Goal: Complete application form: Complete application form

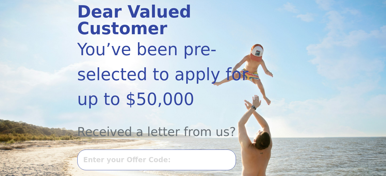
scroll to position [86, 0]
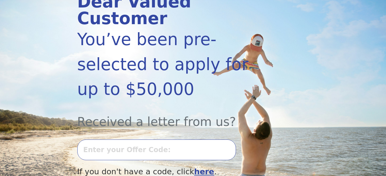
click at [109, 140] on input "text" at bounding box center [156, 150] width 159 height 21
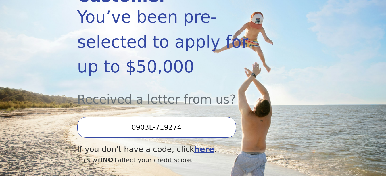
scroll to position [115, 0]
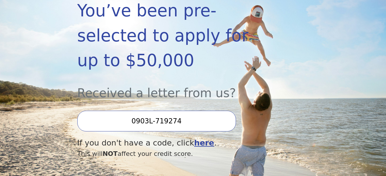
type input "0903L-719274"
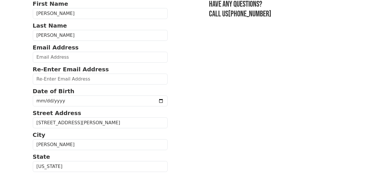
scroll to position [58, 0]
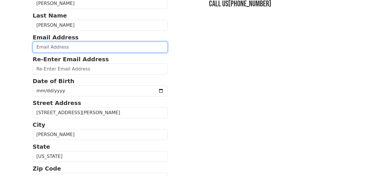
click at [55, 47] on input "email" at bounding box center [100, 47] width 135 height 11
type input "gregory_mcalpin@yahoo.com"
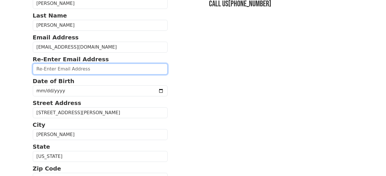
click at [58, 71] on input "email" at bounding box center [100, 69] width 135 height 11
type input "gregory_mcalpin@yahoo.com"
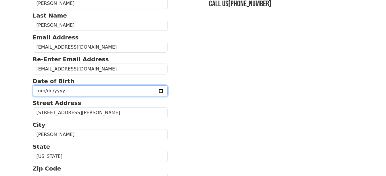
click at [52, 89] on input "date" at bounding box center [100, 90] width 135 height 11
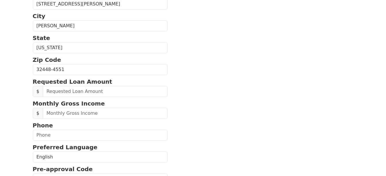
scroll to position [173, 0]
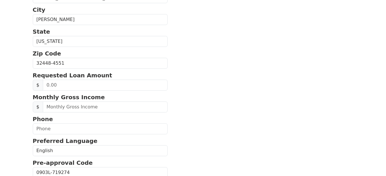
type input "250000-02-24"
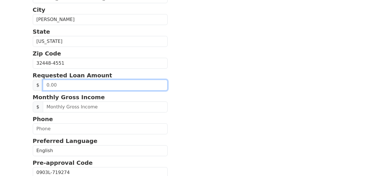
click at [58, 83] on input "text" at bounding box center [105, 85] width 125 height 11
type input "50,000.00"
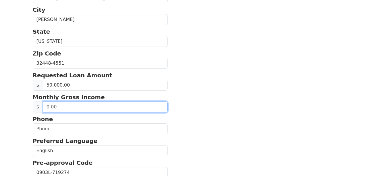
click at [58, 106] on input "text" at bounding box center [105, 107] width 125 height 11
type input "4,000.00"
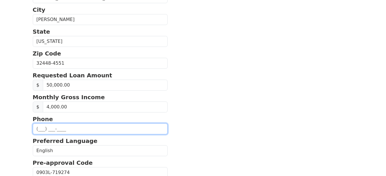
click at [44, 129] on input "text" at bounding box center [100, 128] width 135 height 11
type input "(850) 381-1282"
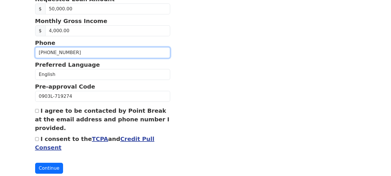
scroll to position [259, 0]
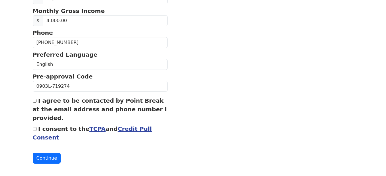
click at [122, 129] on link "Credit Pull Consent" at bounding box center [92, 133] width 119 height 16
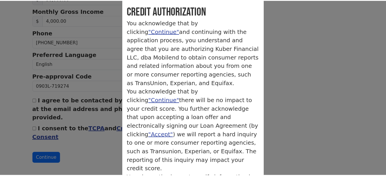
scroll to position [0, 0]
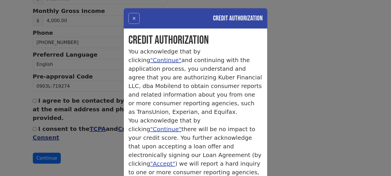
click at [132, 18] on button "×" at bounding box center [133, 18] width 11 height 11
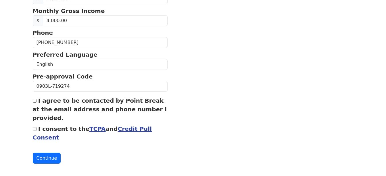
click at [35, 129] on input "I consent to the TCPA and Credit Pull Consent" at bounding box center [35, 129] width 4 height 4
checkbox input "true"
click at [45, 158] on button "Continue" at bounding box center [47, 158] width 28 height 11
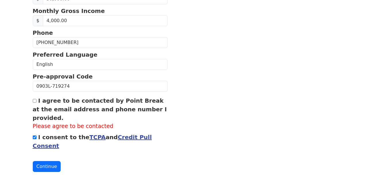
click at [35, 102] on input "I agree to be contacted by Point Break at the email address and phone number I …" at bounding box center [35, 101] width 4 height 4
checkbox input "true"
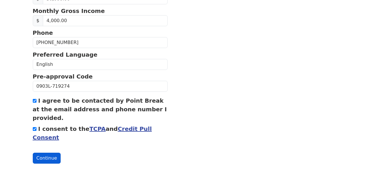
click at [48, 157] on button "Continue" at bounding box center [47, 158] width 28 height 11
click at [47, 157] on button "Continue" at bounding box center [47, 158] width 28 height 11
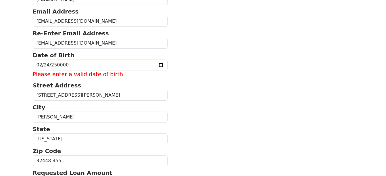
scroll to position [66, 0]
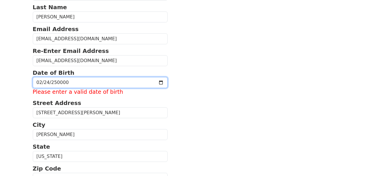
click at [68, 83] on input "250000-02-24" at bounding box center [100, 82] width 135 height 11
type input "1972-02-24"
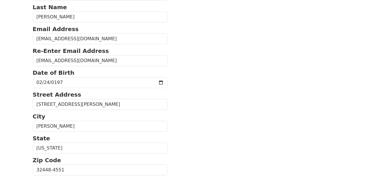
click at [7, 106] on body "First Name Gregory Last Name McAlpin Email Address gregory_mcalpin@yahoo.com Re…" at bounding box center [193, 22] width 386 height 176
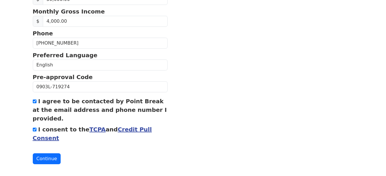
scroll to position [264, 0]
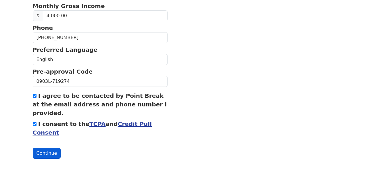
click at [45, 153] on button "Continue" at bounding box center [47, 153] width 28 height 11
